Goal: Check status: Check status

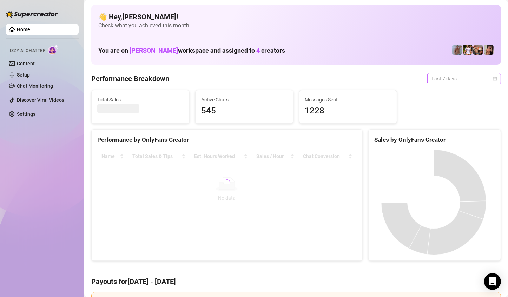
click at [479, 82] on span "Last 7 days" at bounding box center [463, 78] width 65 height 11
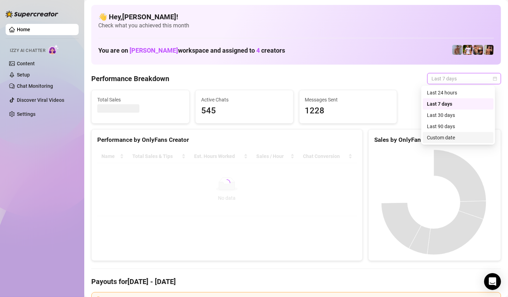
click at [460, 133] on div "Custom date" at bounding box center [458, 137] width 71 height 11
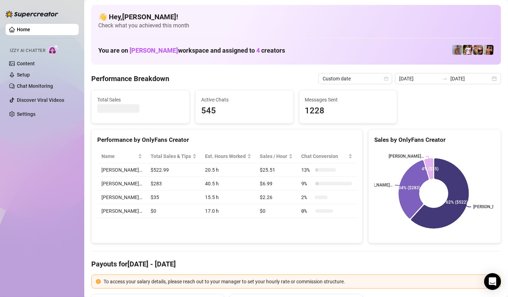
click at [157, 97] on span "Total Sales" at bounding box center [140, 100] width 86 height 8
click at [488, 80] on div "[DATE] [DATE]" at bounding box center [448, 78] width 106 height 11
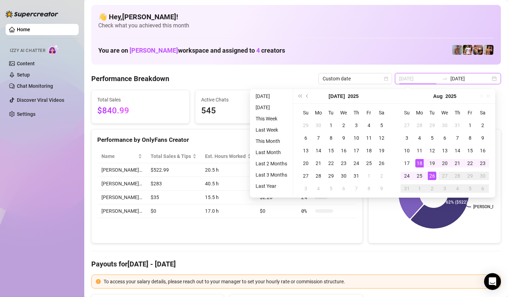
type input "[DATE]"
click at [433, 175] on div "26" at bounding box center [432, 176] width 8 height 8
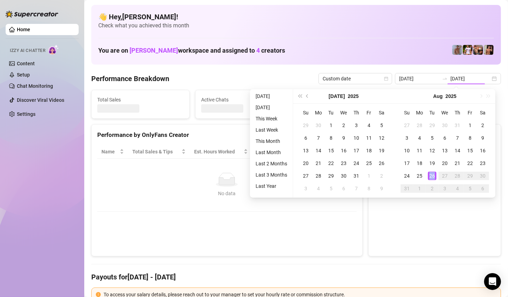
type input "[DATE]"
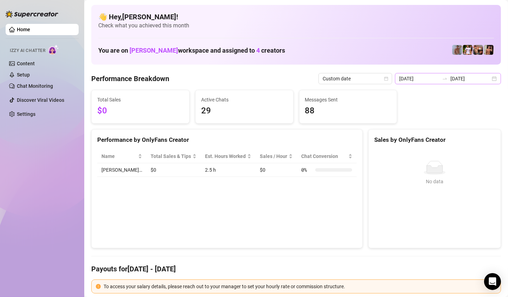
click at [486, 81] on div "[DATE] [DATE]" at bounding box center [448, 78] width 106 height 11
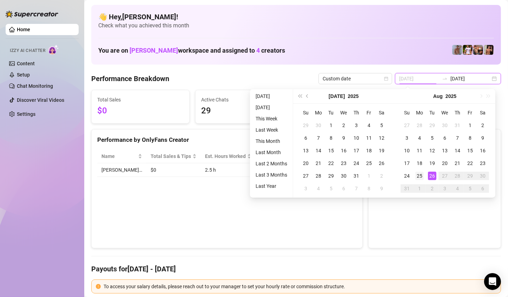
type input "[DATE]"
click at [418, 177] on div "25" at bounding box center [419, 176] width 8 height 8
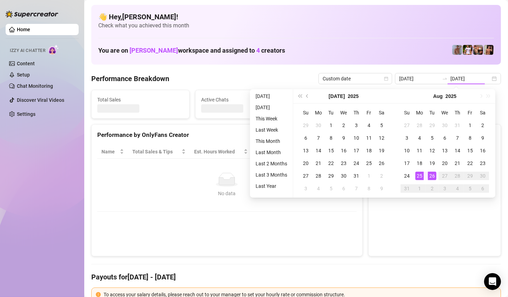
type input "[DATE]"
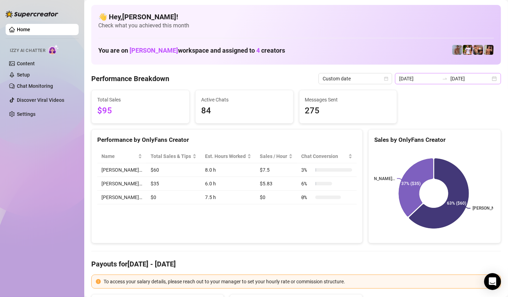
click at [488, 81] on div "[DATE] [DATE]" at bounding box center [448, 78] width 106 height 11
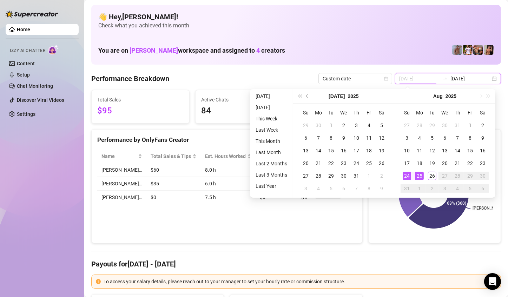
type input "[DATE]"
click at [403, 174] on div "24" at bounding box center [407, 176] width 8 height 8
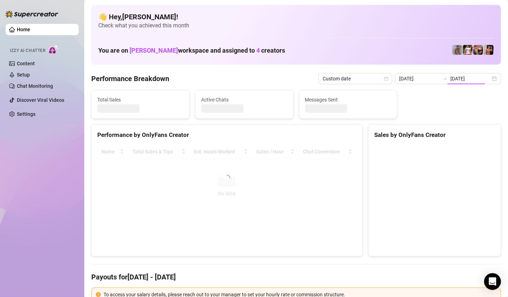
type input "[DATE]"
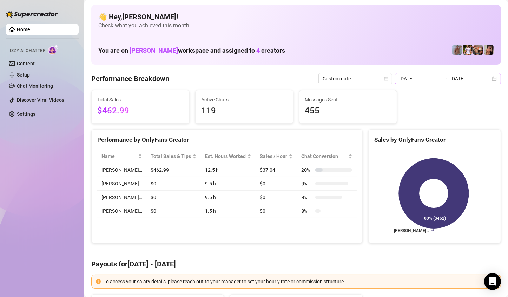
click at [489, 80] on div "[DATE] [DATE]" at bounding box center [448, 78] width 106 height 11
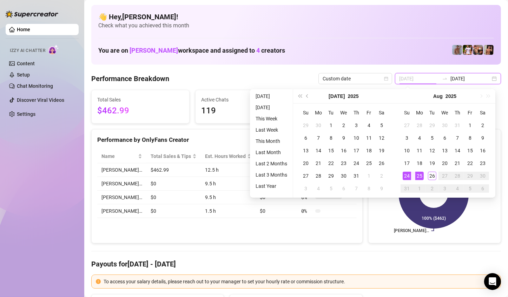
type input "[DATE]"
click at [408, 177] on div "24" at bounding box center [407, 176] width 8 height 8
